Goal: Obtain resource: Download file/media

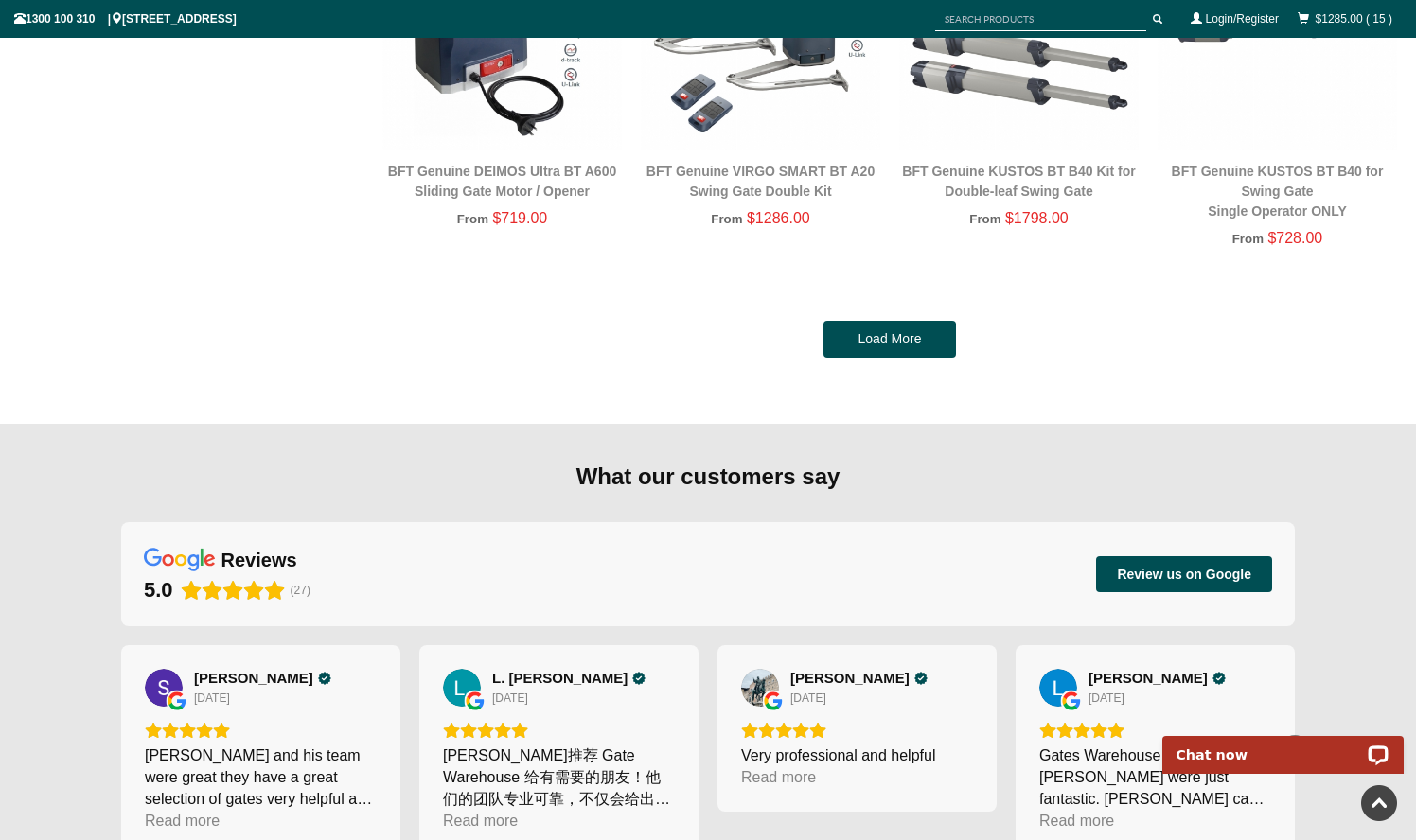
scroll to position [4047, 0]
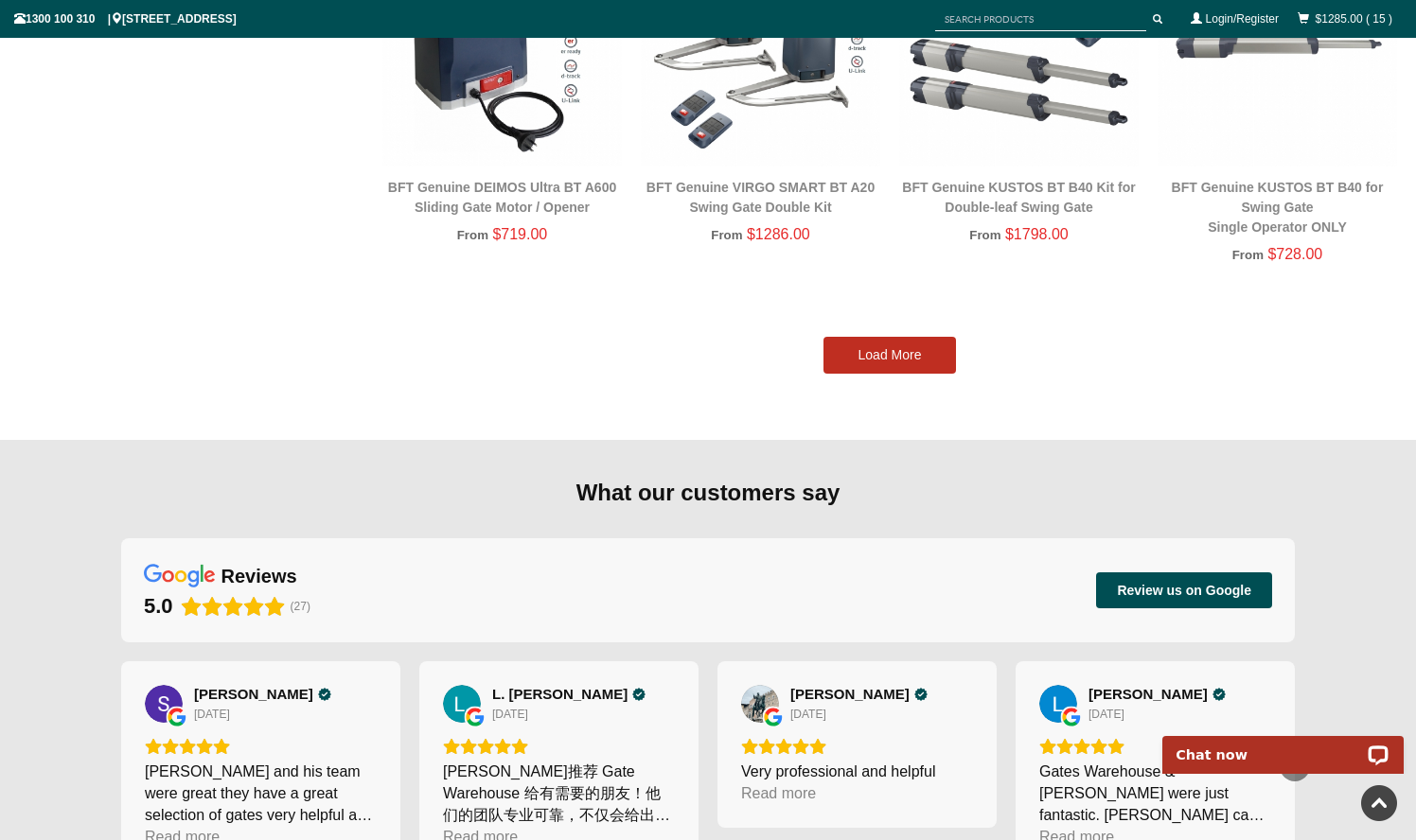
click at [891, 354] on link "Load More" at bounding box center [889, 356] width 133 height 38
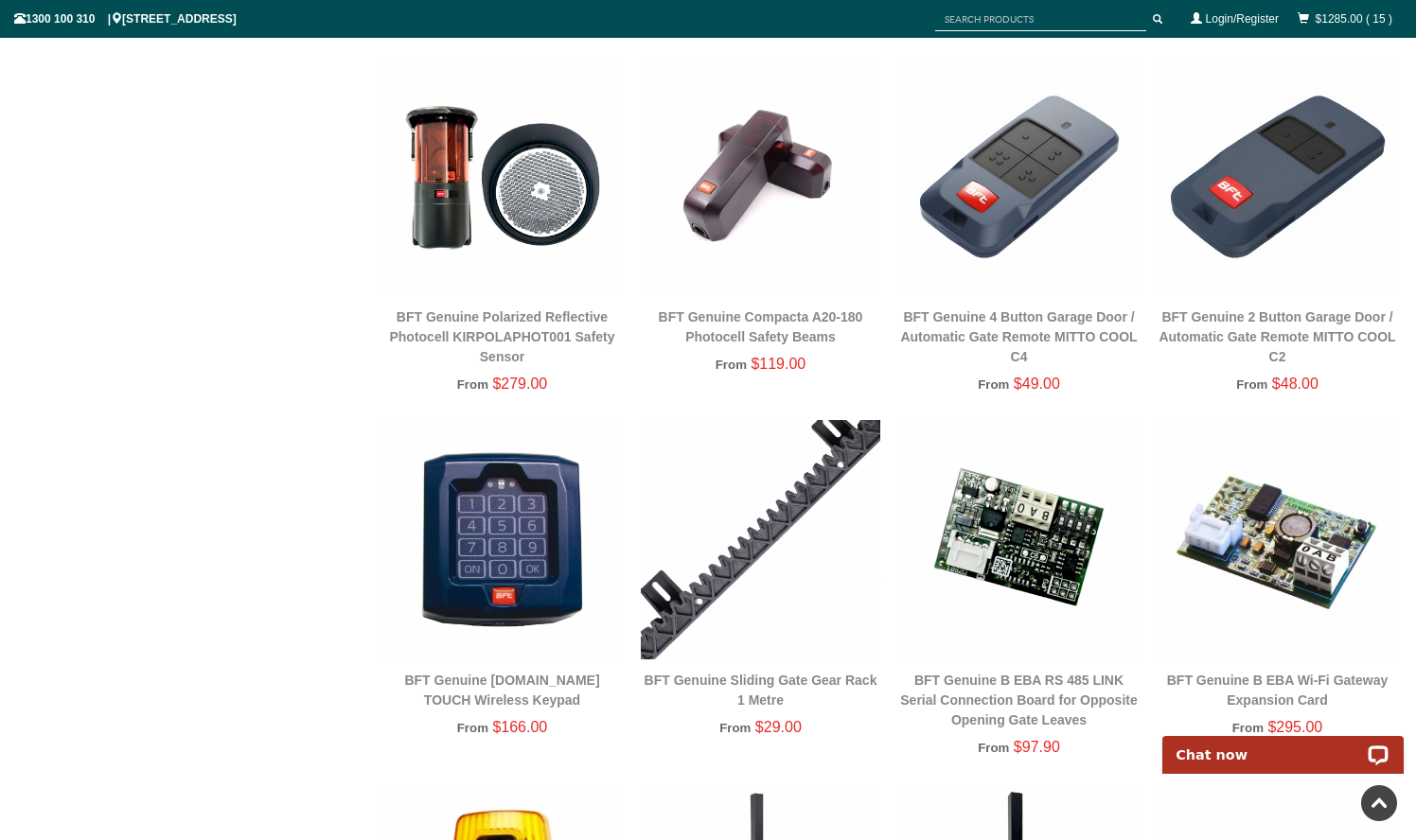
scroll to position [5438, 0]
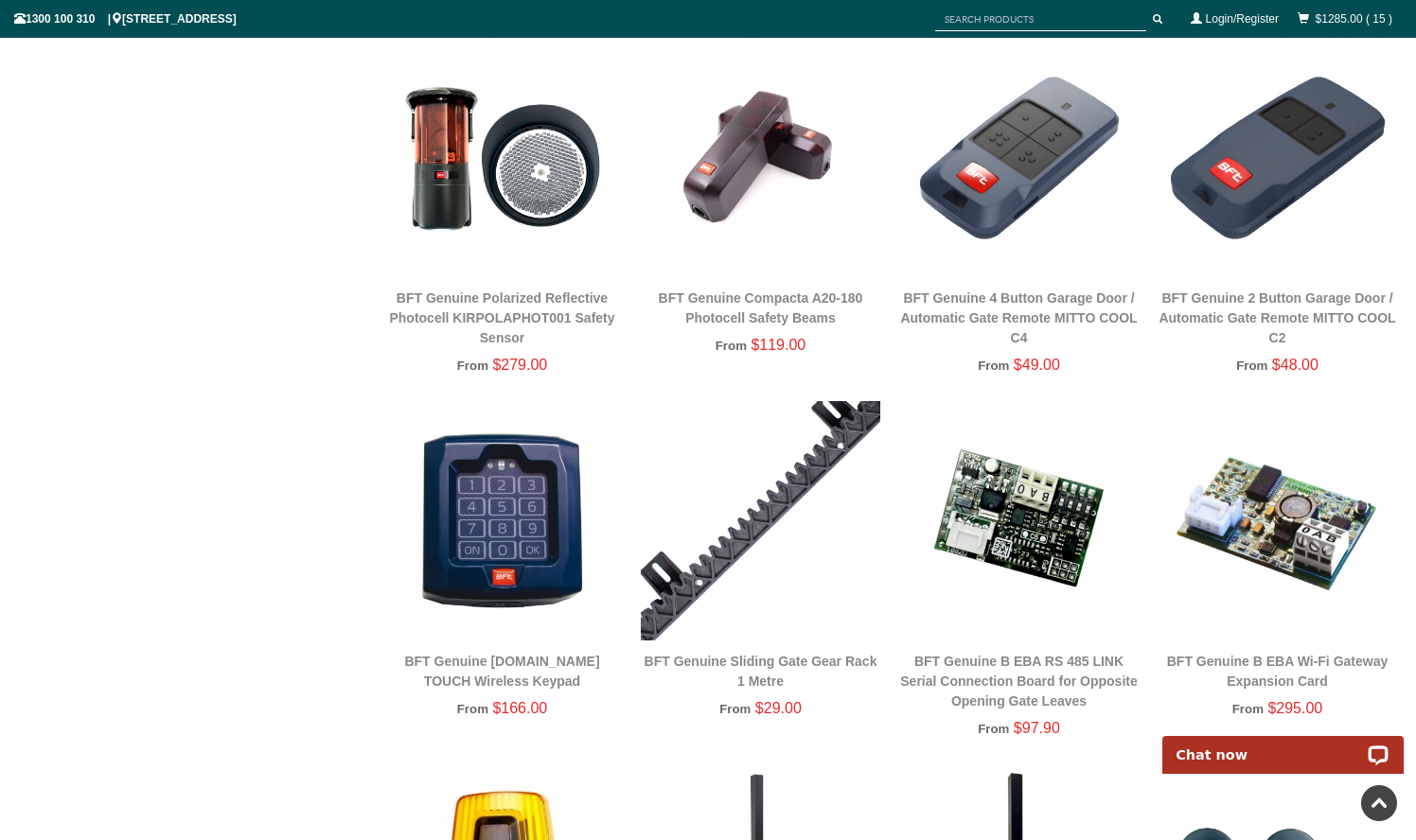
click at [502, 672] on div "BFT Genuine [DOMAIN_NAME] TOUCH Wireless Keypad" at bounding box center [502, 672] width 240 height 40
click at [502, 648] on div "BFT Genuine [DOMAIN_NAME] TOUCH Wireless Keypad From $166.00" at bounding box center [502, 572] width 240 height 343
click at [508, 562] on img at bounding box center [502, 521] width 240 height 240
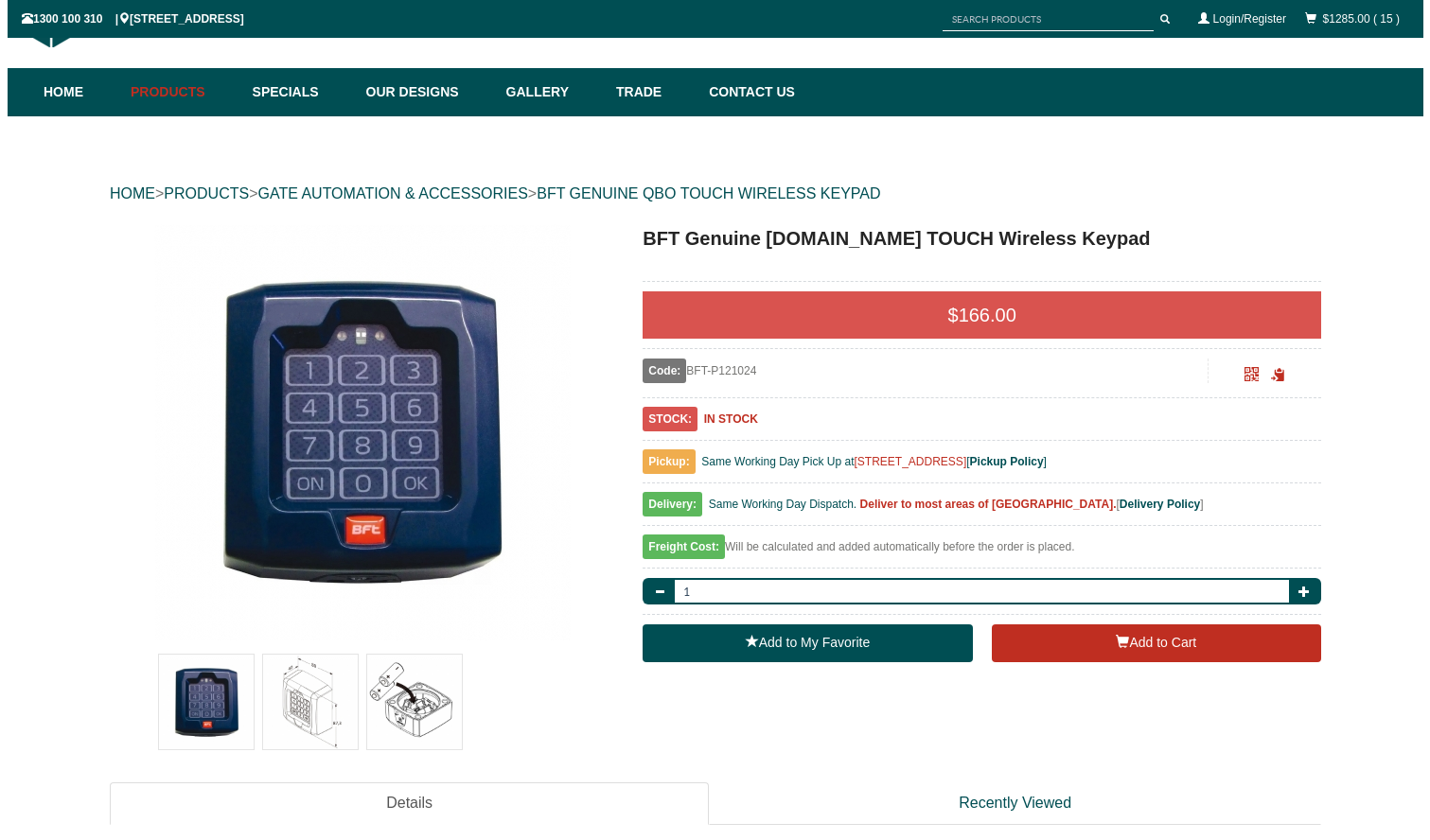
scroll to position [83, 0]
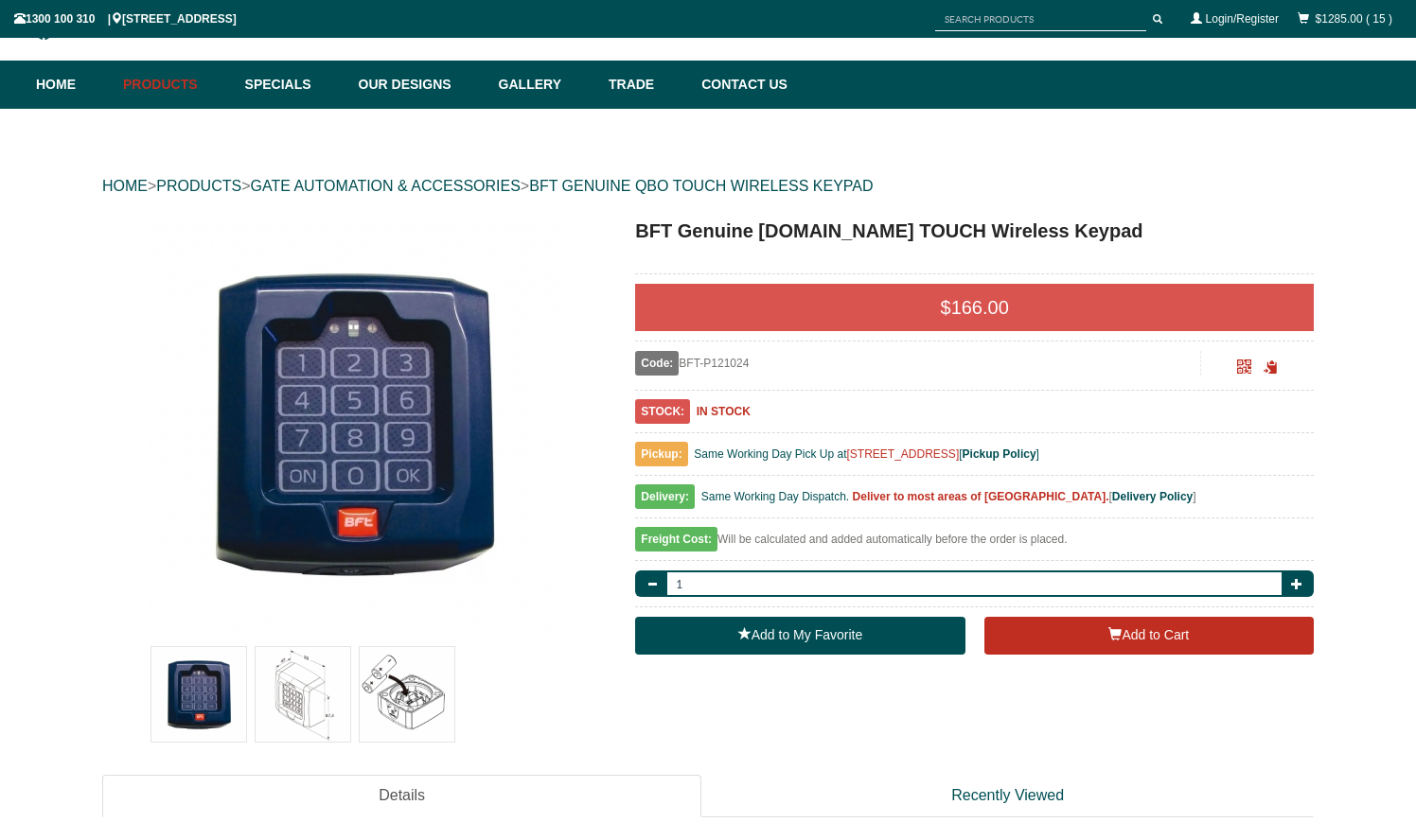
click at [297, 682] on img at bounding box center [302, 694] width 95 height 95
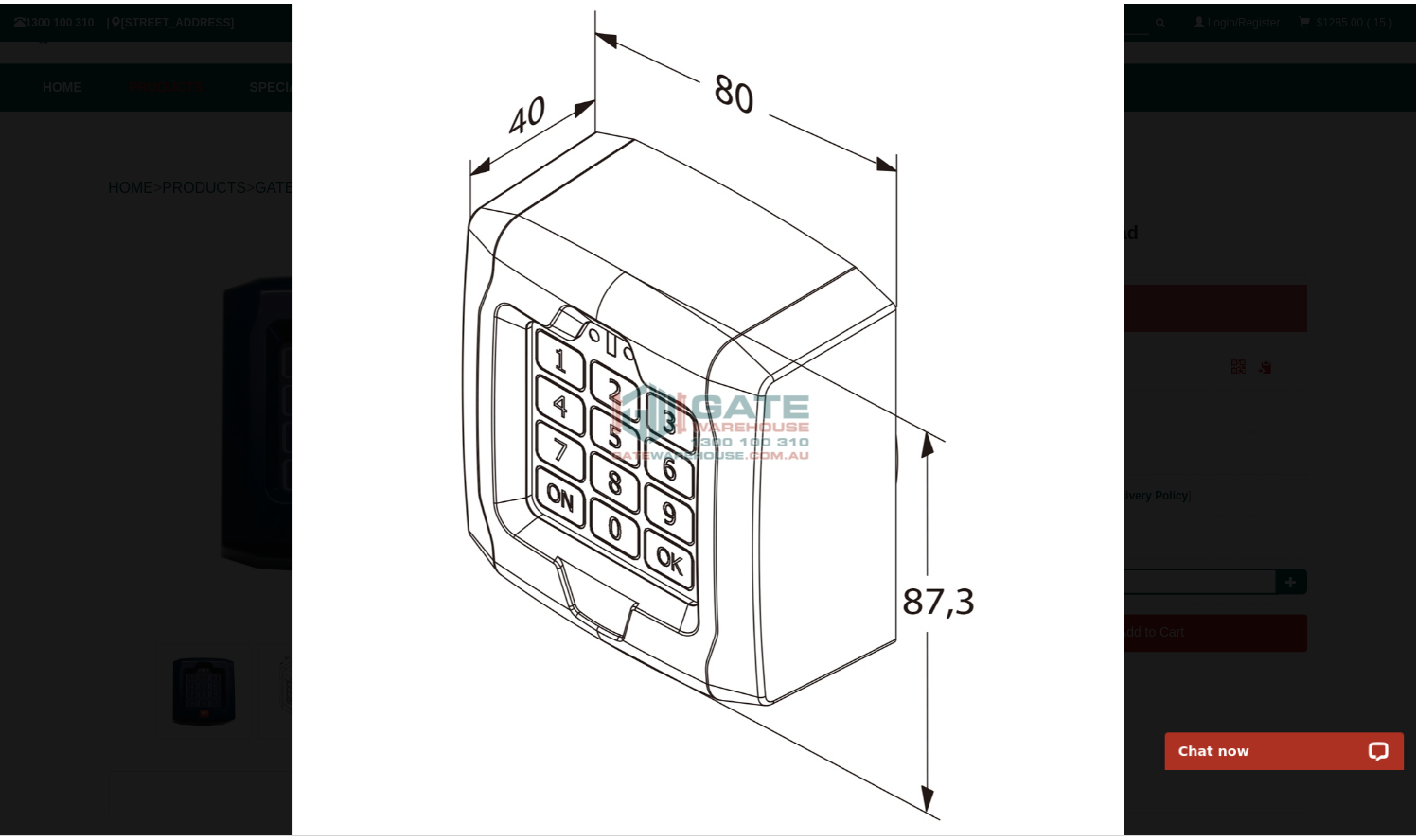
scroll to position [0, 0]
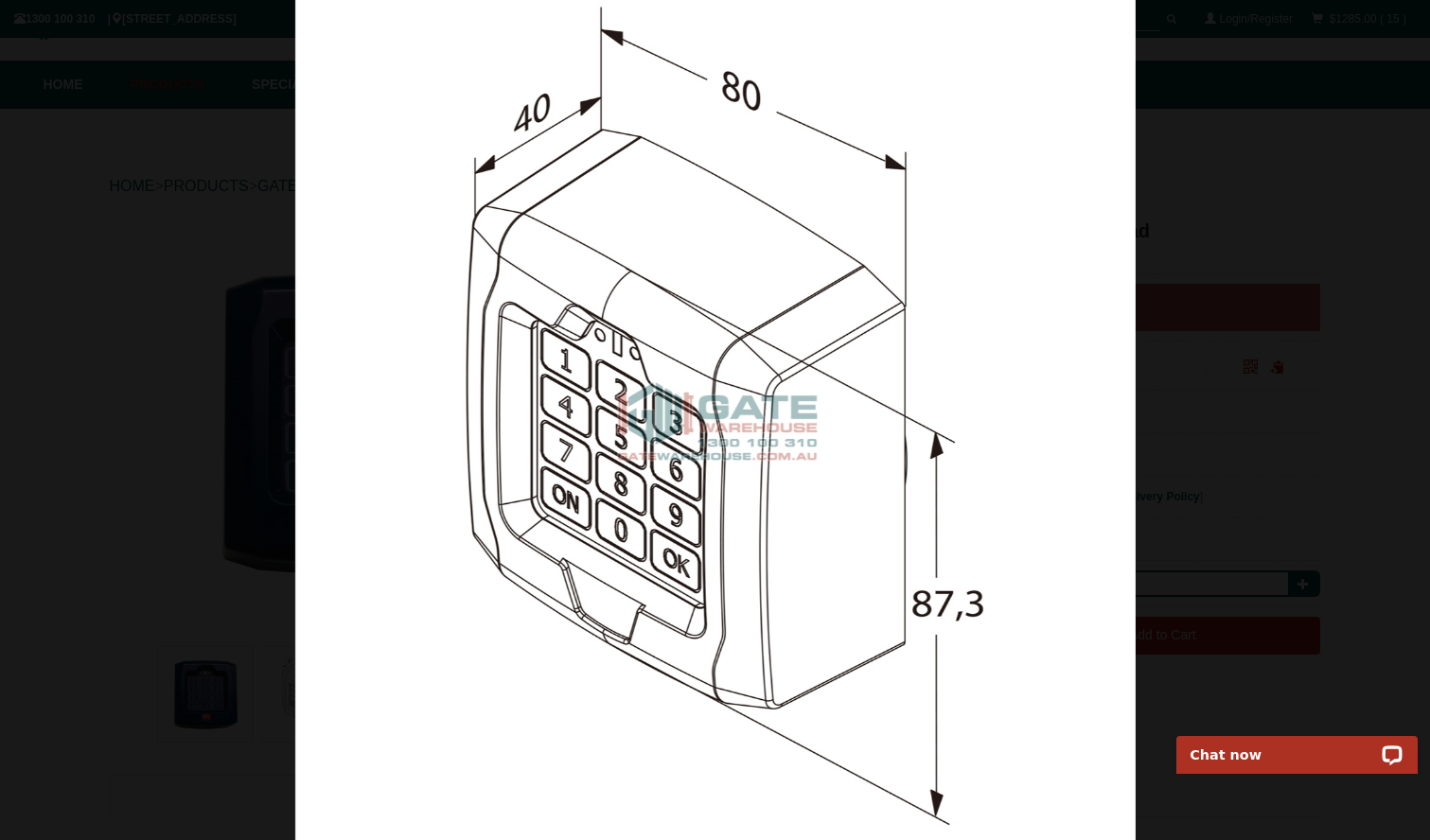
click at [410, 684] on img at bounding box center [715, 420] width 840 height 840
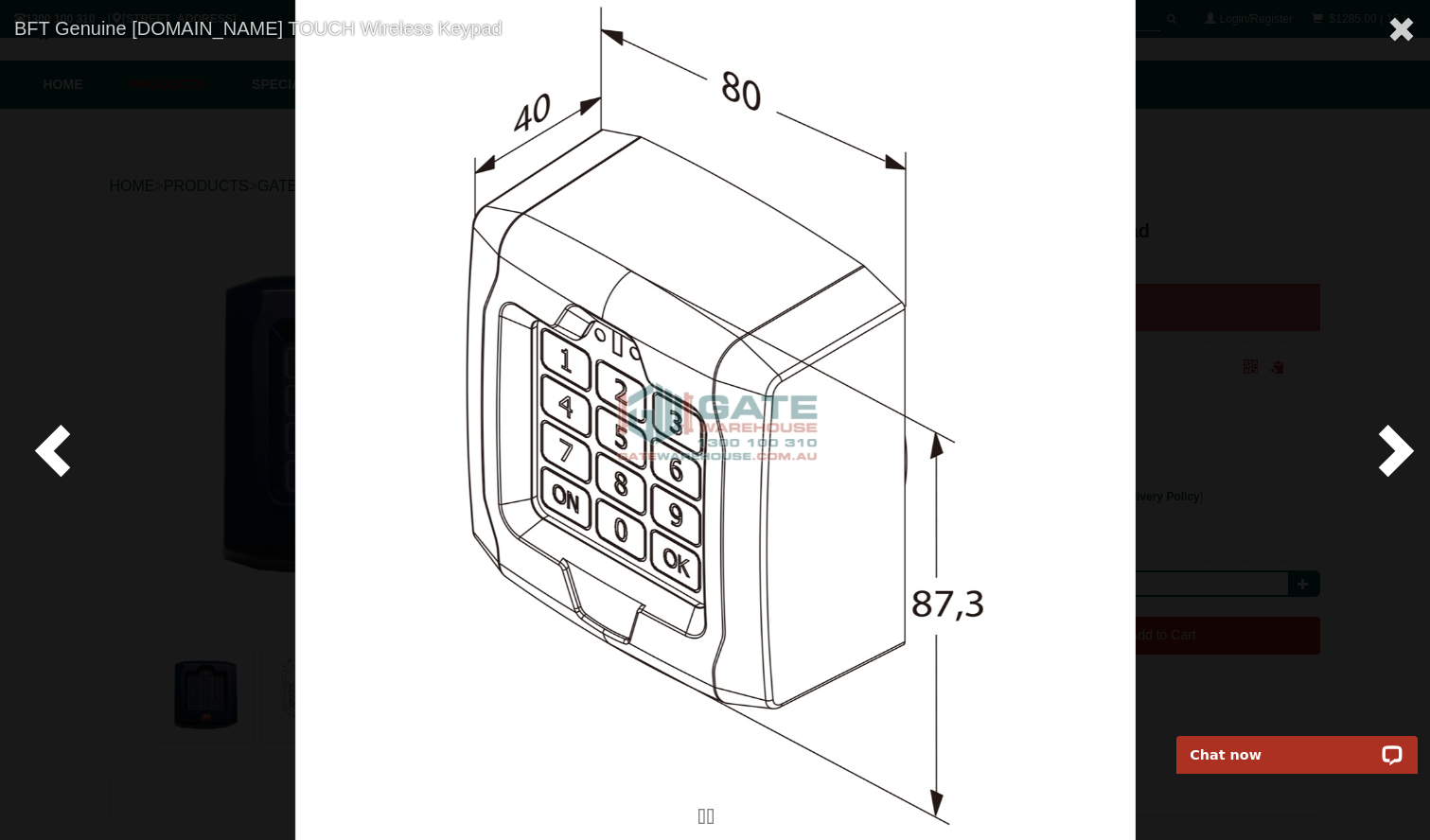
click at [1416, 442] on span at bounding box center [1392, 449] width 56 height 56
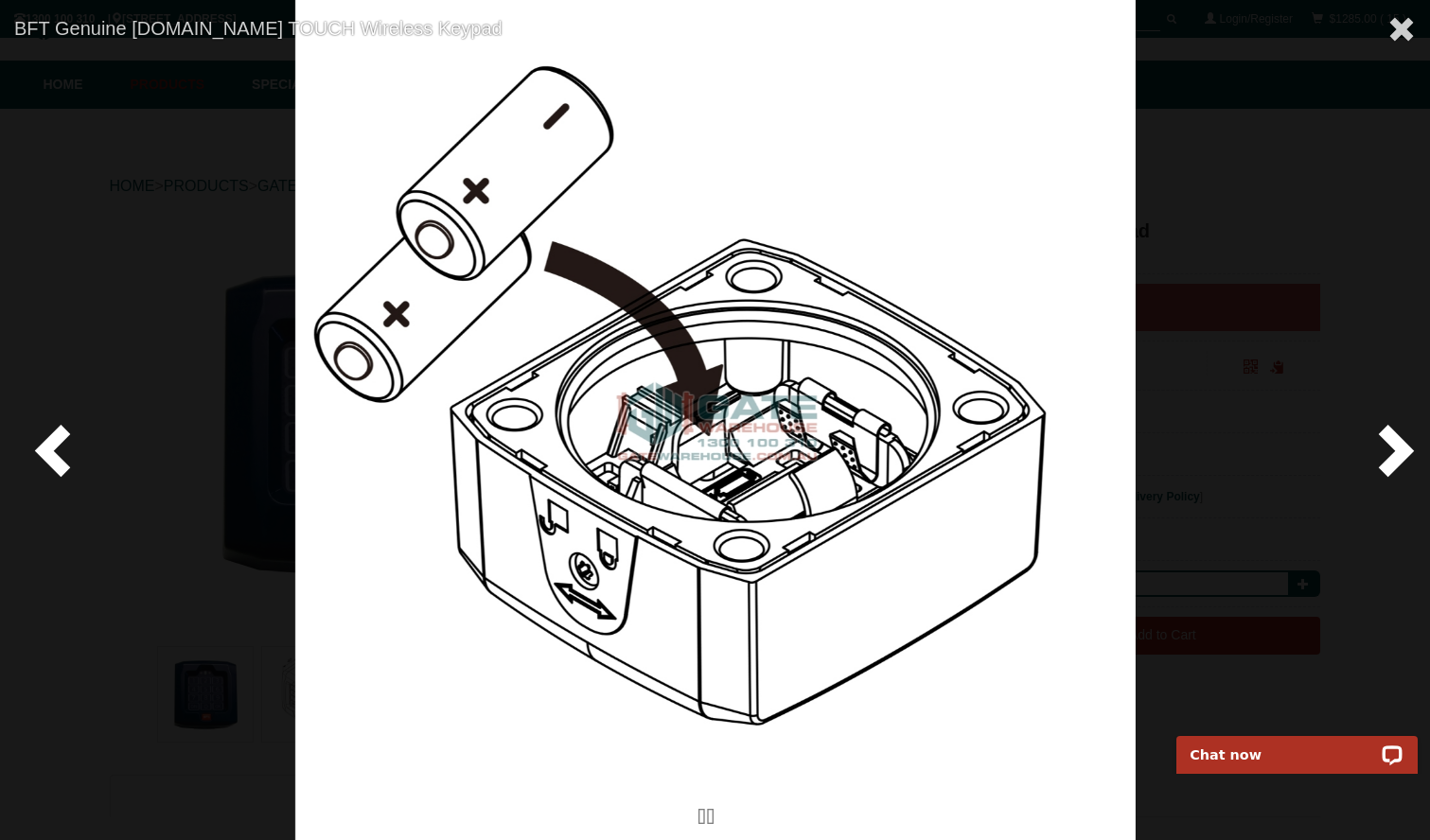
click at [1397, 447] on span at bounding box center [1392, 449] width 56 height 56
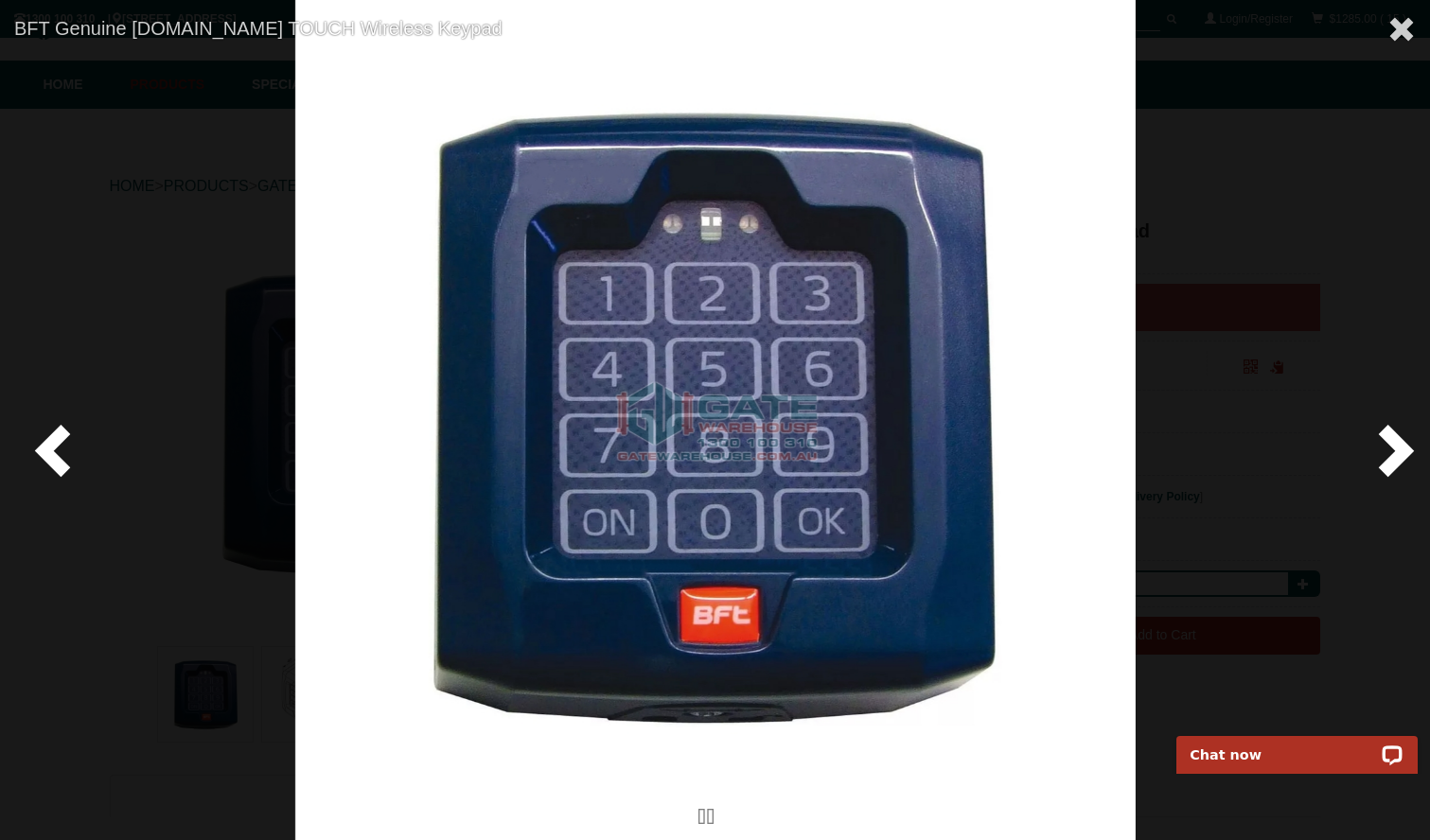
click at [1397, 447] on span at bounding box center [1392, 449] width 56 height 56
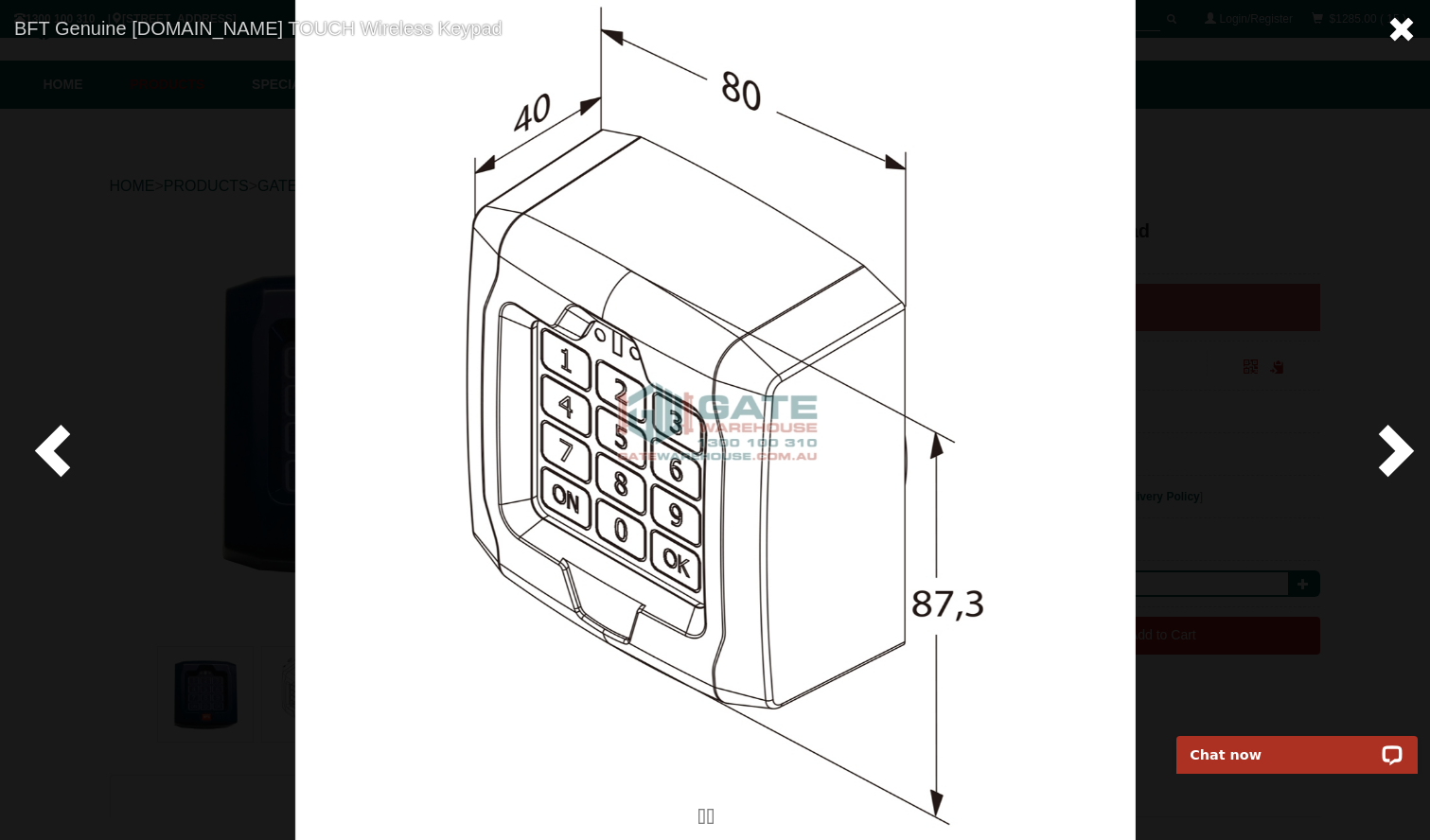
click at [1407, 28] on span at bounding box center [1402, 30] width 29 height 29
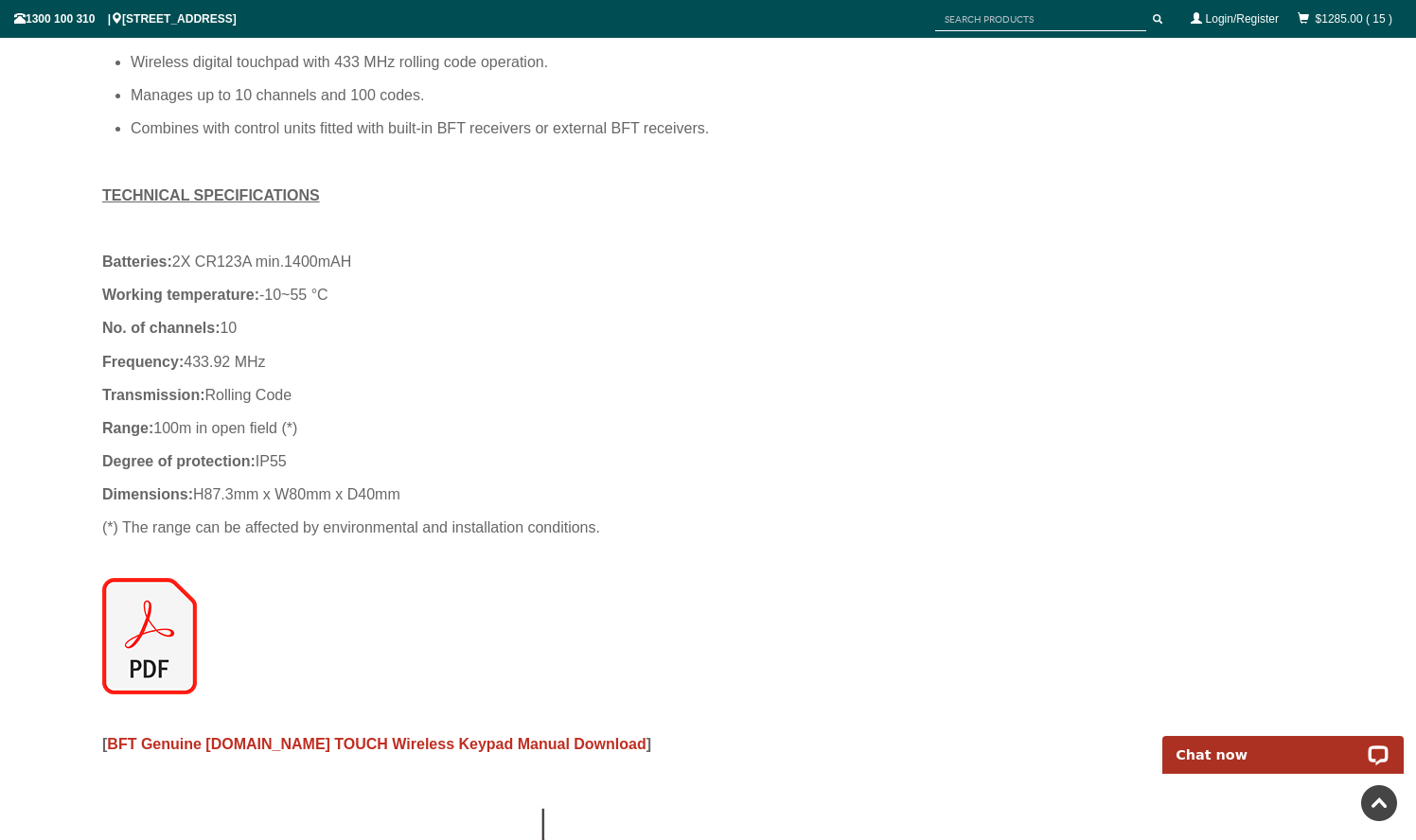
scroll to position [885, 0]
click at [182, 725] on div "Wireless digital touchpad with 433 MHz rolling code operation. Manages up to 10…" at bounding box center [708, 398] width 1211 height 724
click at [174, 759] on div "Wireless digital touchpad with 433 MHz rolling code operation. Manages up to 10…" at bounding box center [708, 398] width 1211 height 724
click at [180, 747] on span "BFT Genuine Q.BO TOUCH Wireless Keypad Manual Download" at bounding box center [376, 743] width 538 height 16
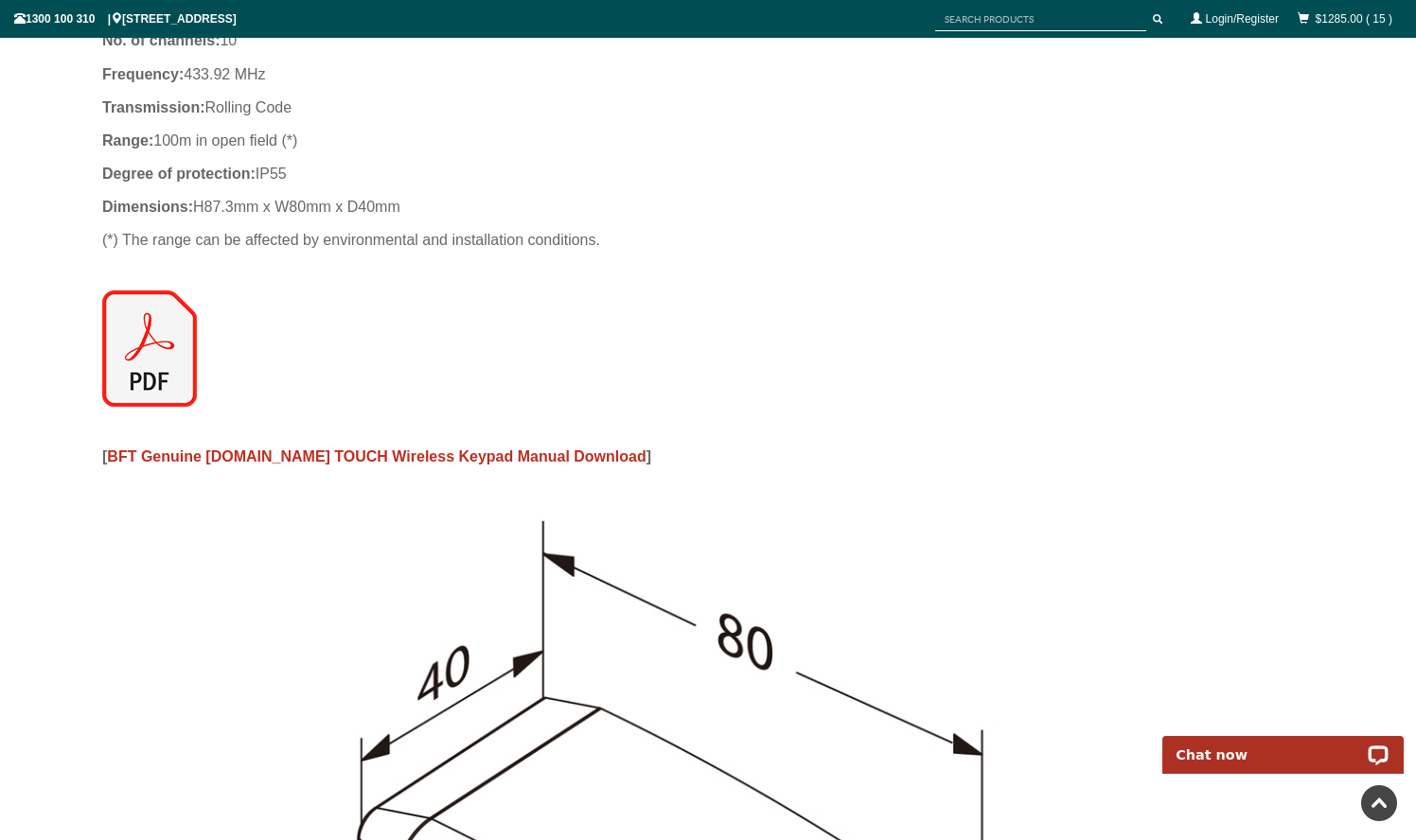
scroll to position [0, 0]
